Goal: Transaction & Acquisition: Purchase product/service

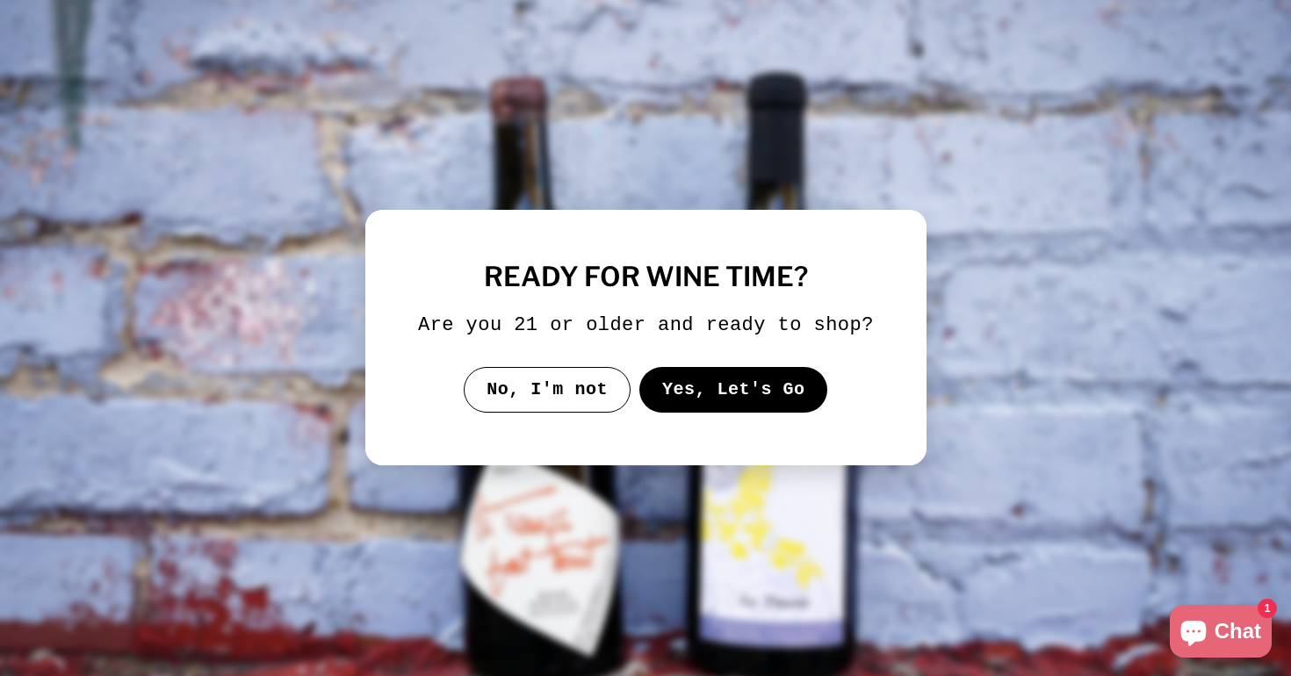
click at [741, 413] on button "Yes, Let's Go" at bounding box center [733, 390] width 189 height 46
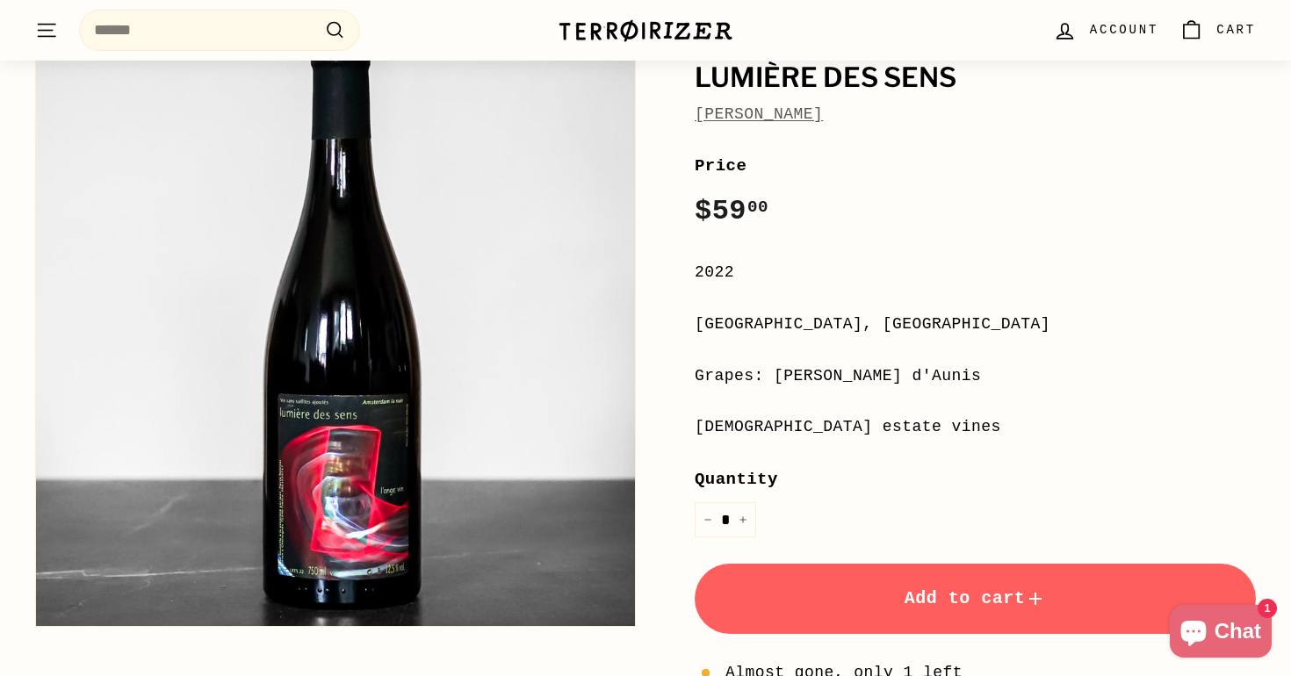
scroll to position [169, 0]
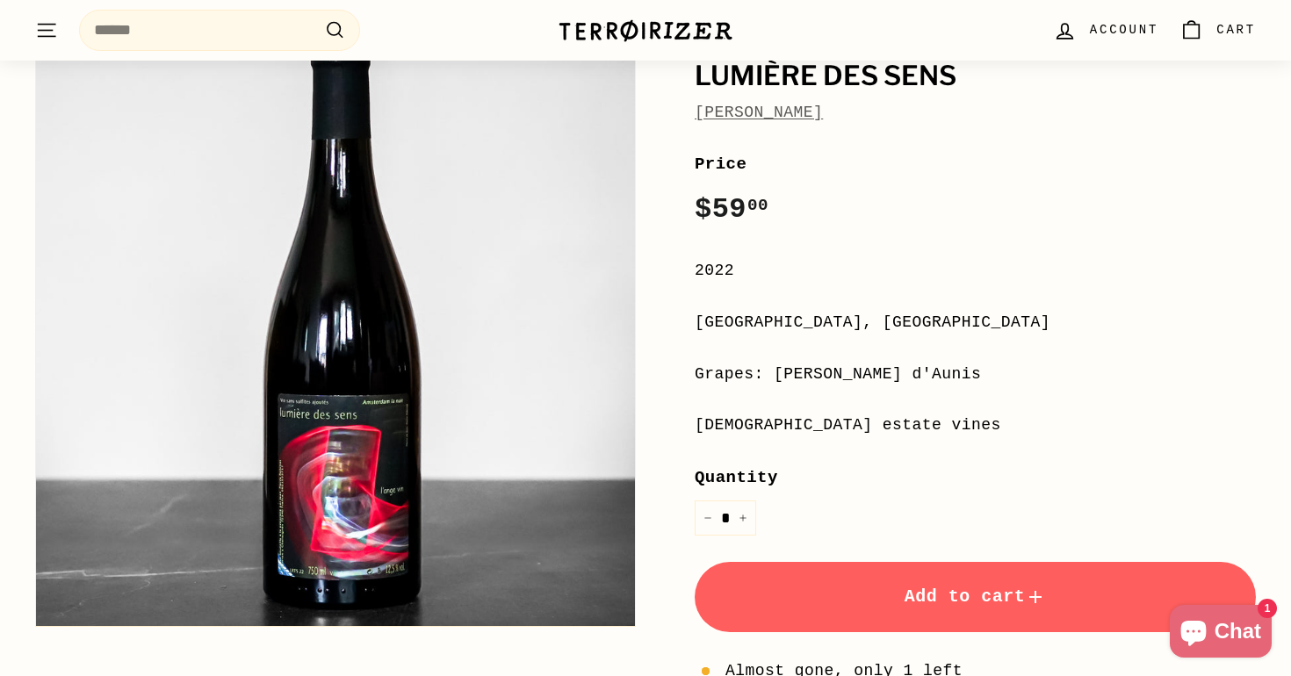
click at [786, 106] on link "[PERSON_NAME]" at bounding box center [759, 113] width 128 height 18
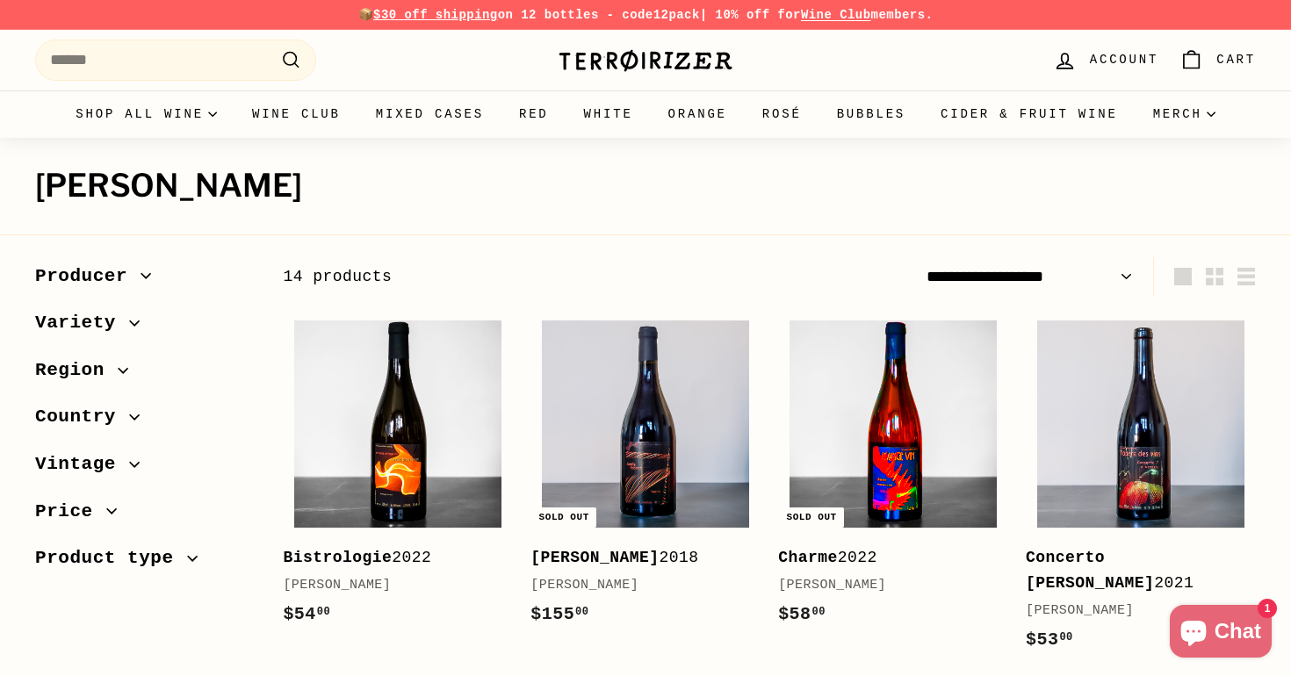
click at [886, 449] on img at bounding box center [893, 424] width 207 height 207
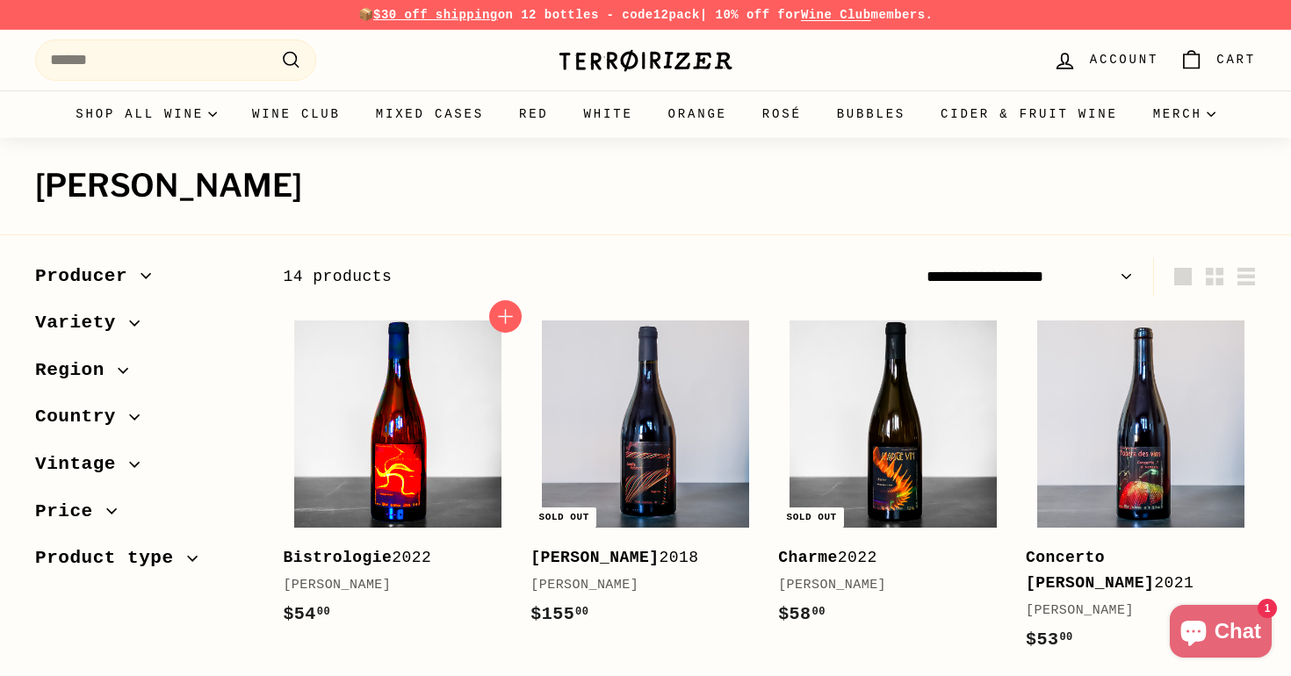
click at [423, 468] on img at bounding box center [397, 424] width 207 height 207
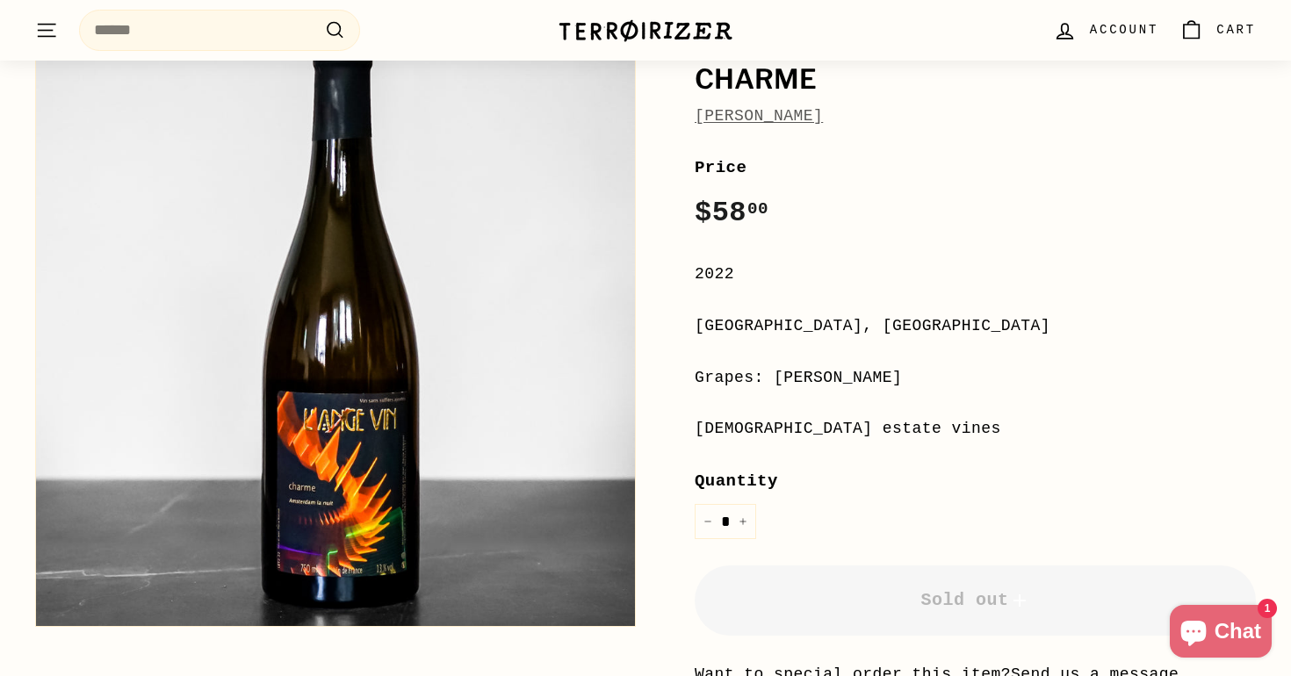
scroll to position [166, 0]
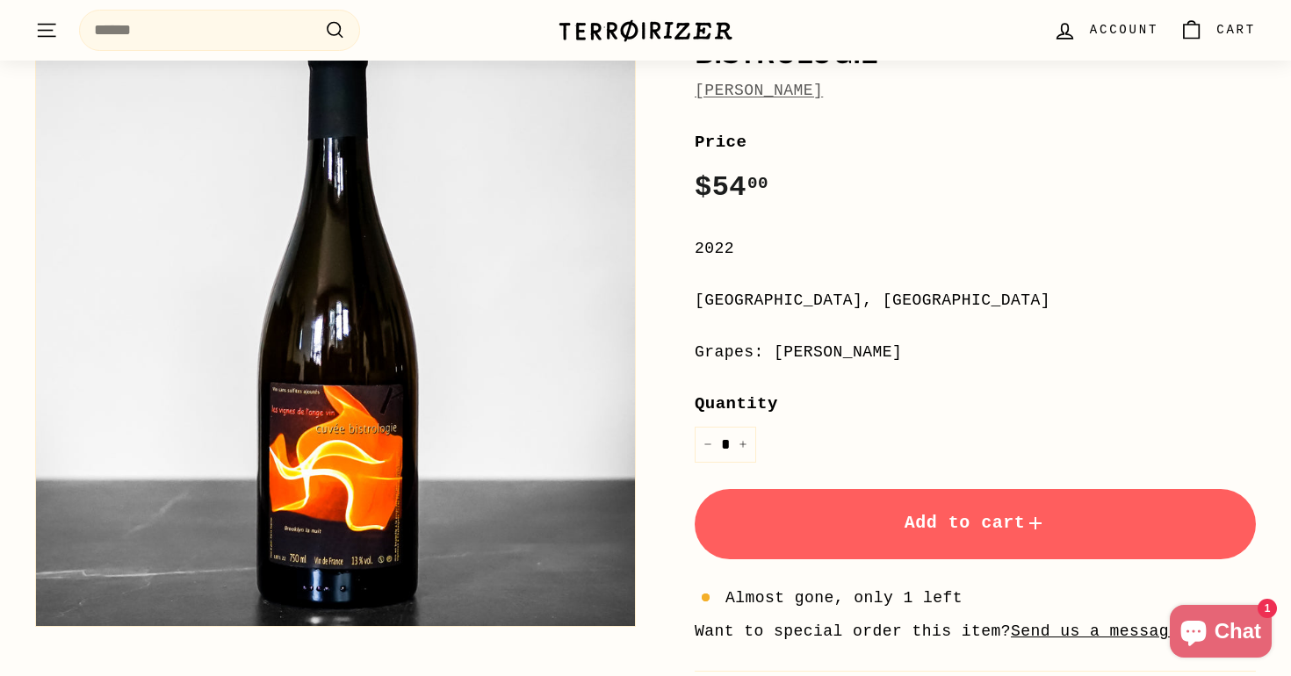
scroll to position [192, 0]
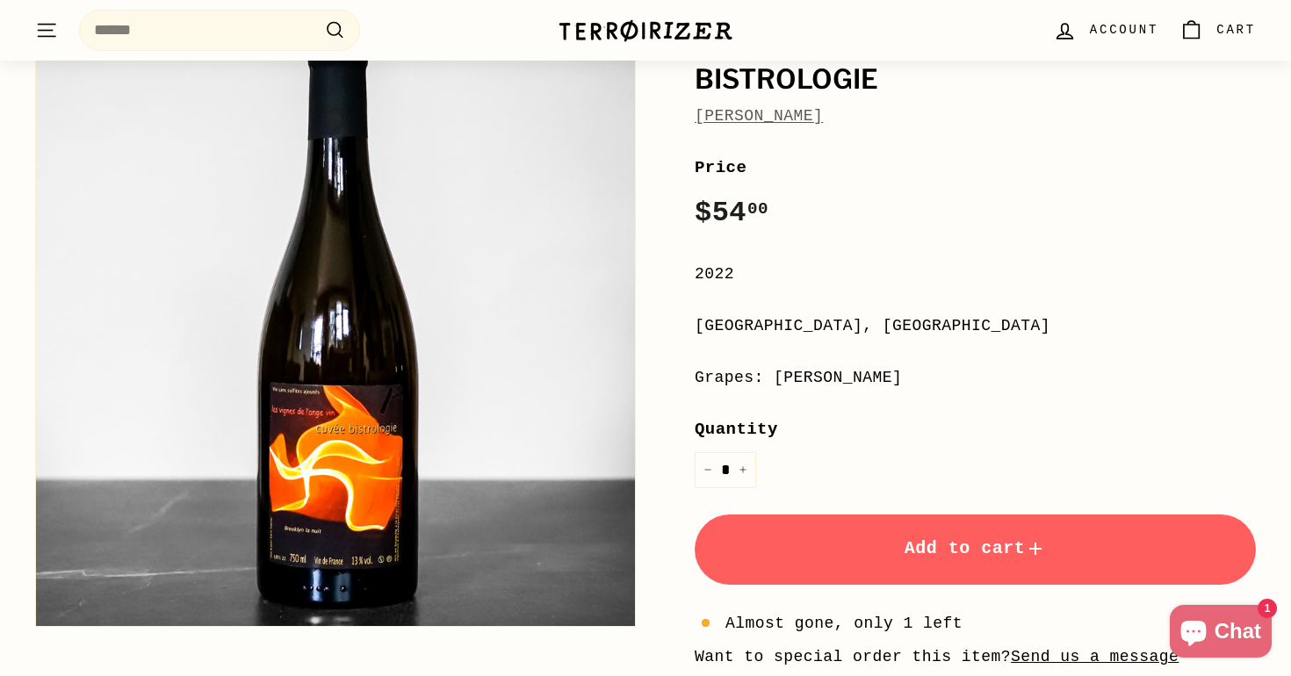
scroll to position [177, 0]
